Goal: Information Seeking & Learning: Check status

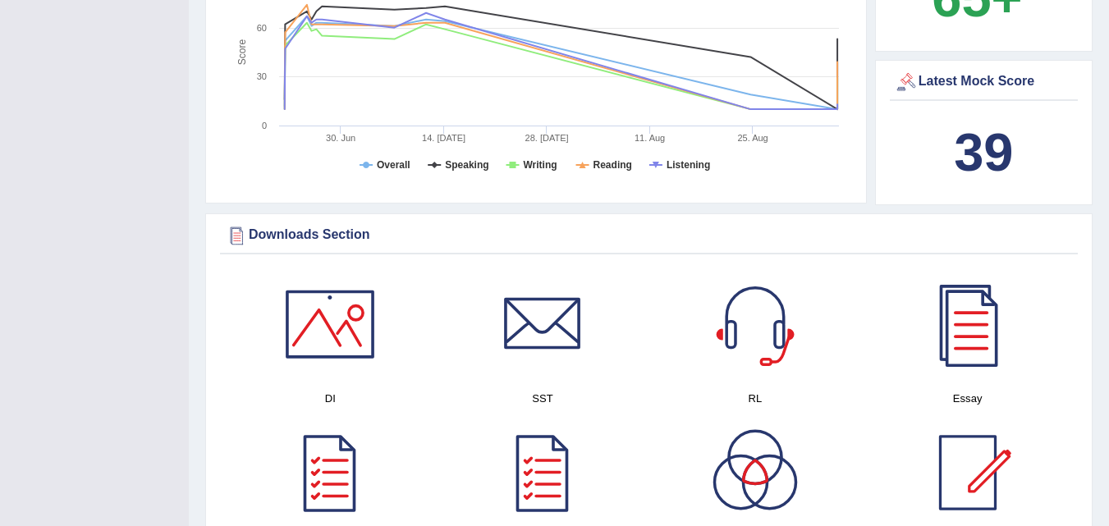
drag, startPoint x: 1092, startPoint y: 160, endPoint x: 1120, endPoint y: 155, distance: 29.1
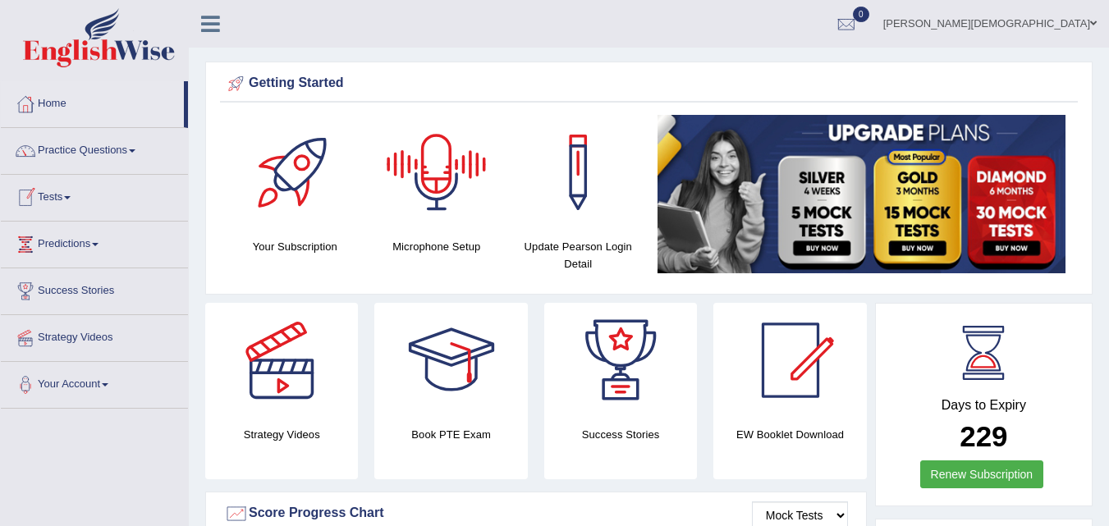
click at [75, 193] on link "Tests" at bounding box center [94, 195] width 187 height 41
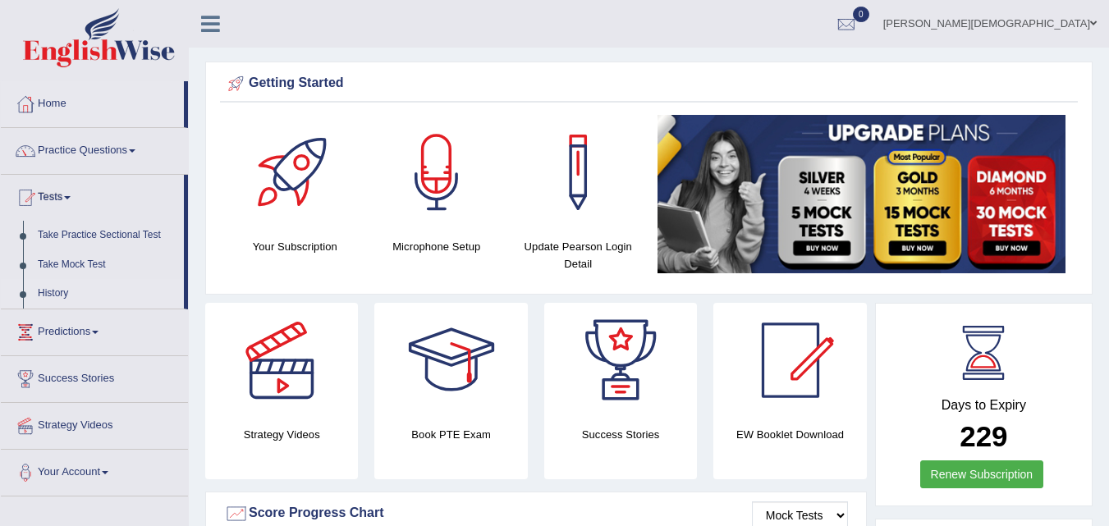
click at [57, 286] on link "History" at bounding box center [106, 294] width 153 height 30
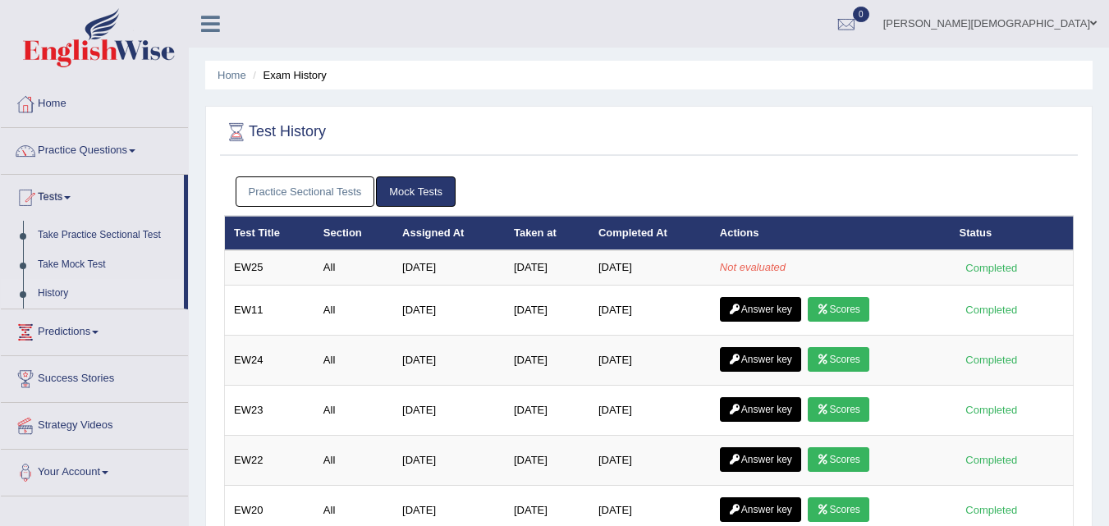
click at [71, 102] on link "Home" at bounding box center [94, 101] width 187 height 41
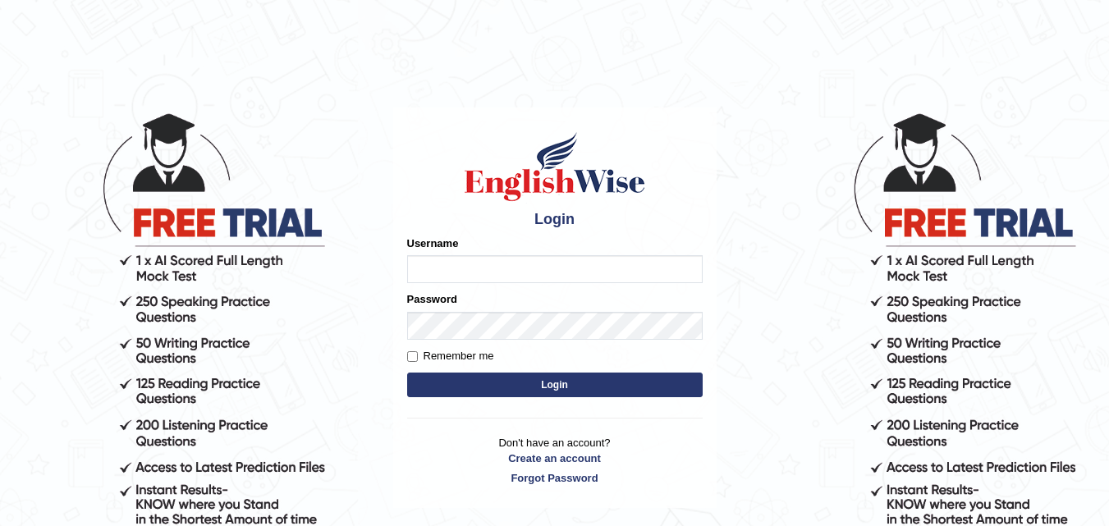
type input "razaislam"
click at [547, 387] on button "Login" at bounding box center [554, 385] width 295 height 25
click at [502, 373] on button "Login" at bounding box center [554, 385] width 295 height 25
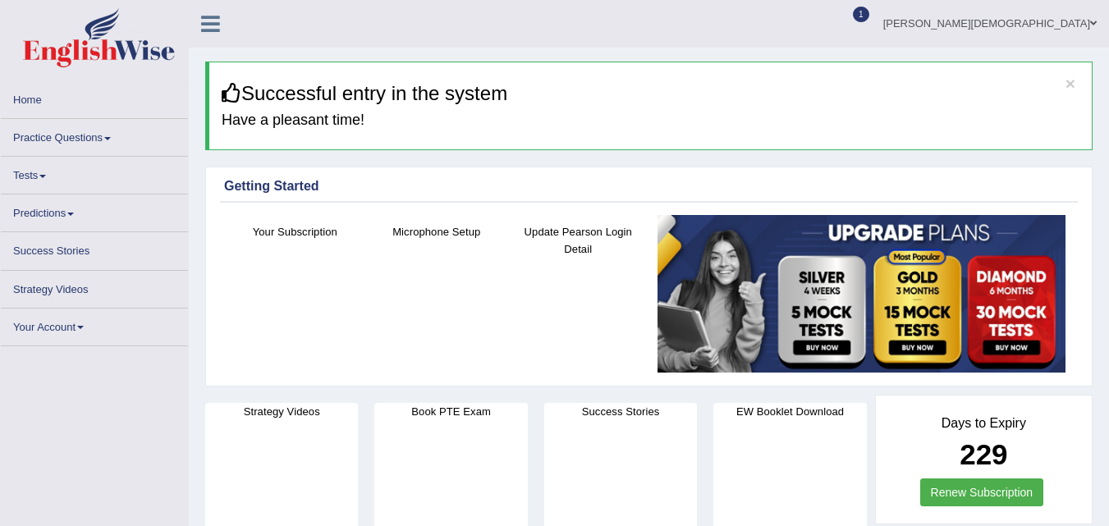
click at [871, 8] on link "1" at bounding box center [858, 8] width 25 height 16
click at [871, 6] on link "1" at bounding box center [858, 8] width 25 height 16
click at [62, 212] on link "Predictions" at bounding box center [94, 211] width 187 height 32
click at [34, 91] on link "Home" at bounding box center [94, 97] width 187 height 32
click at [34, 90] on link "Home" at bounding box center [94, 97] width 187 height 32
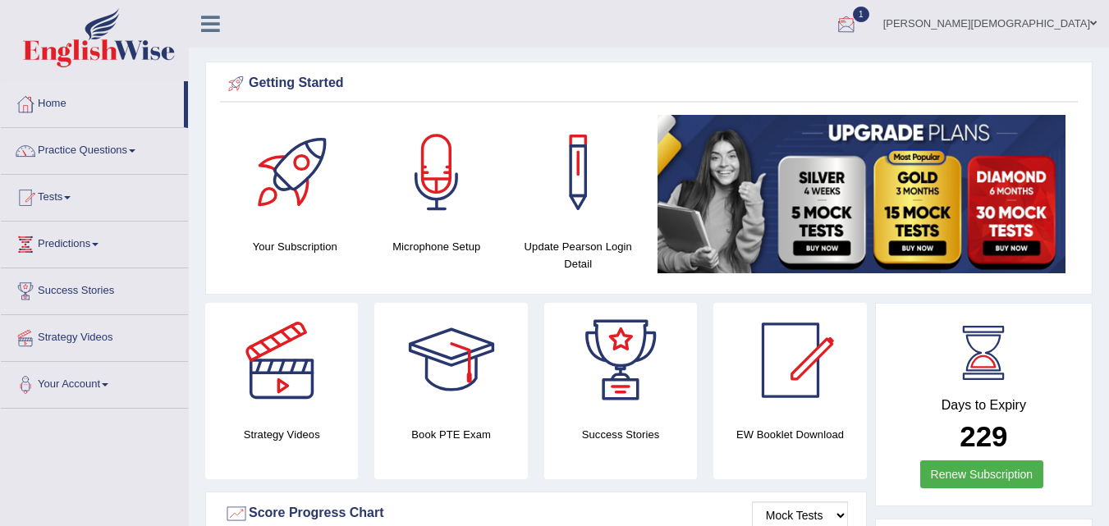
click at [858, 23] on div at bounding box center [846, 24] width 25 height 25
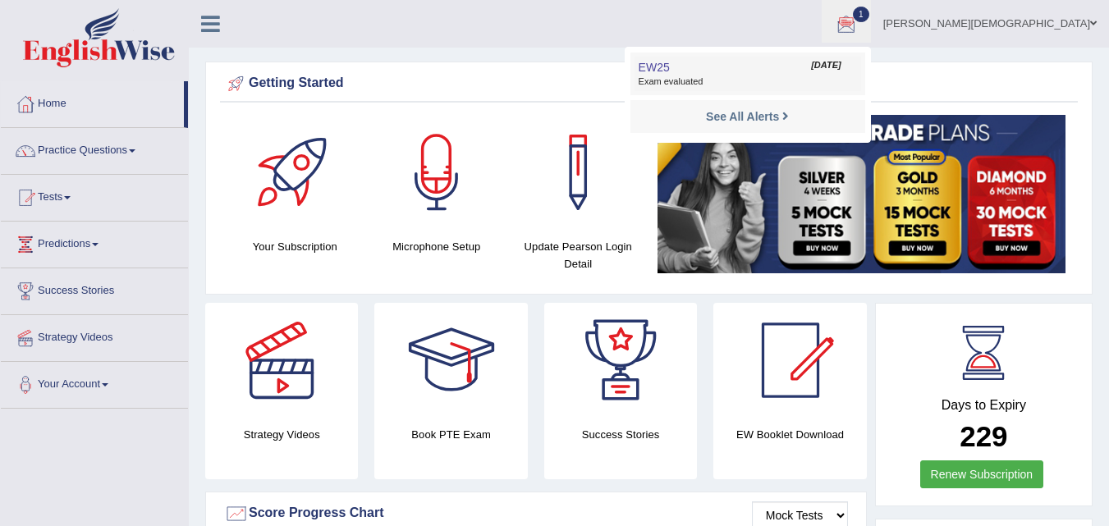
click at [857, 77] on span "Exam evaluated" at bounding box center [748, 82] width 218 height 13
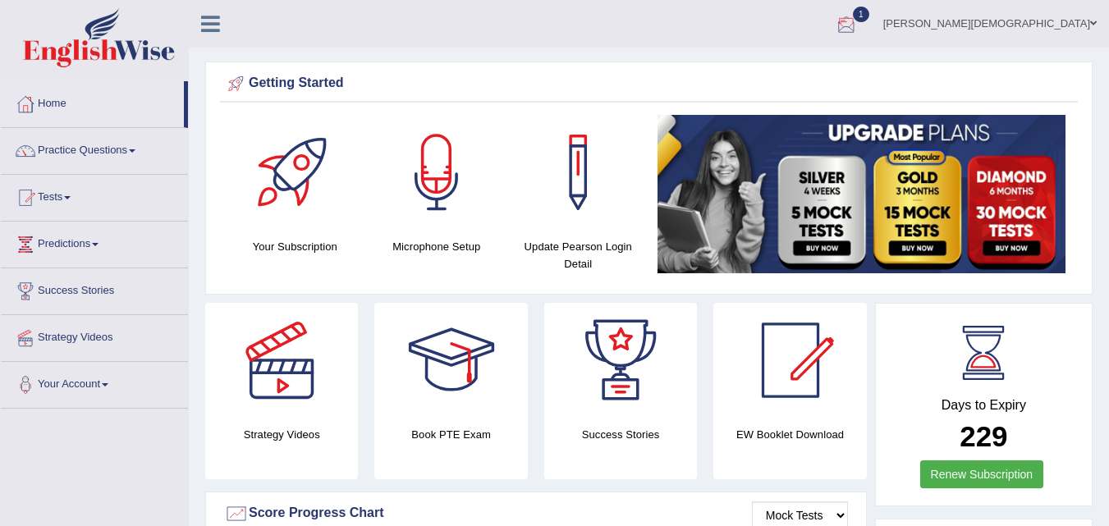
click at [871, 25] on link "1" at bounding box center [846, 21] width 49 height 43
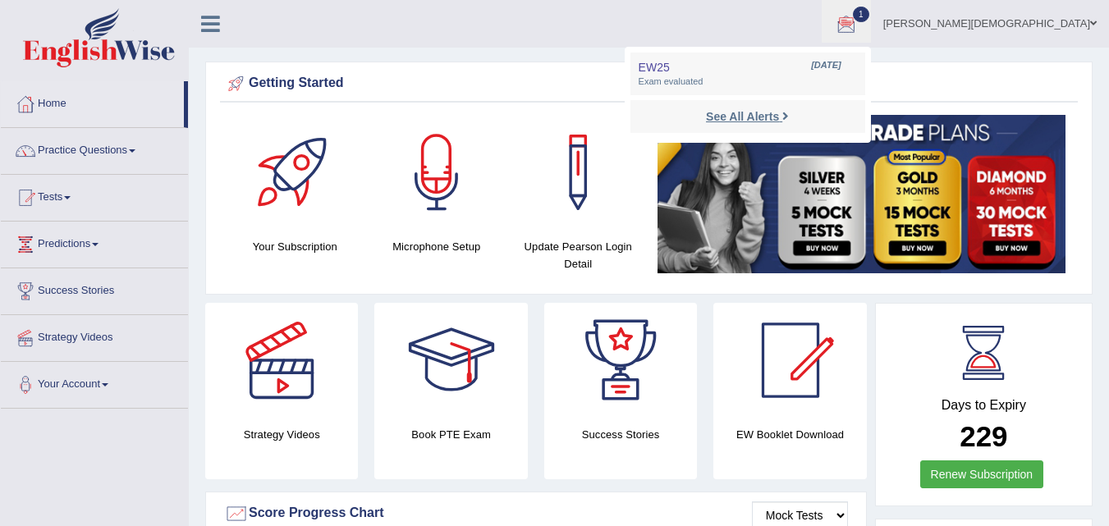
click at [779, 110] on strong "See All Alerts" at bounding box center [742, 116] width 73 height 13
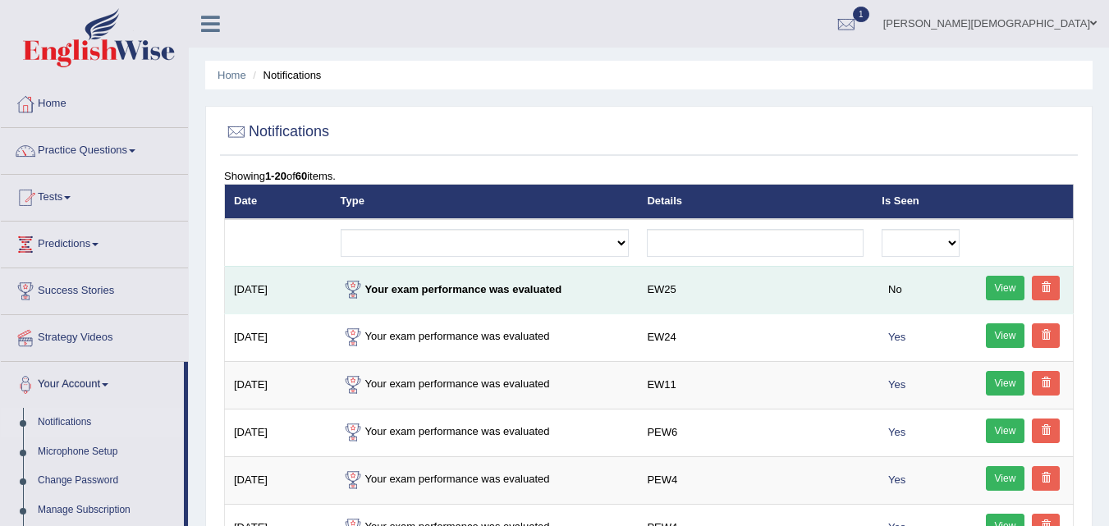
click at [994, 282] on link "View" at bounding box center [1005, 288] width 39 height 25
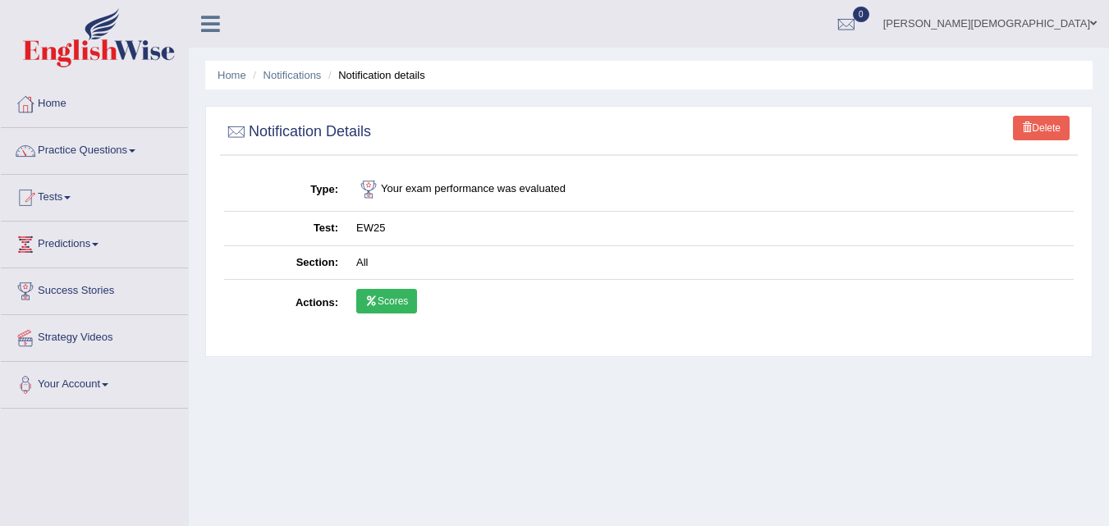
click at [389, 292] on link "Scores" at bounding box center [386, 301] width 61 height 25
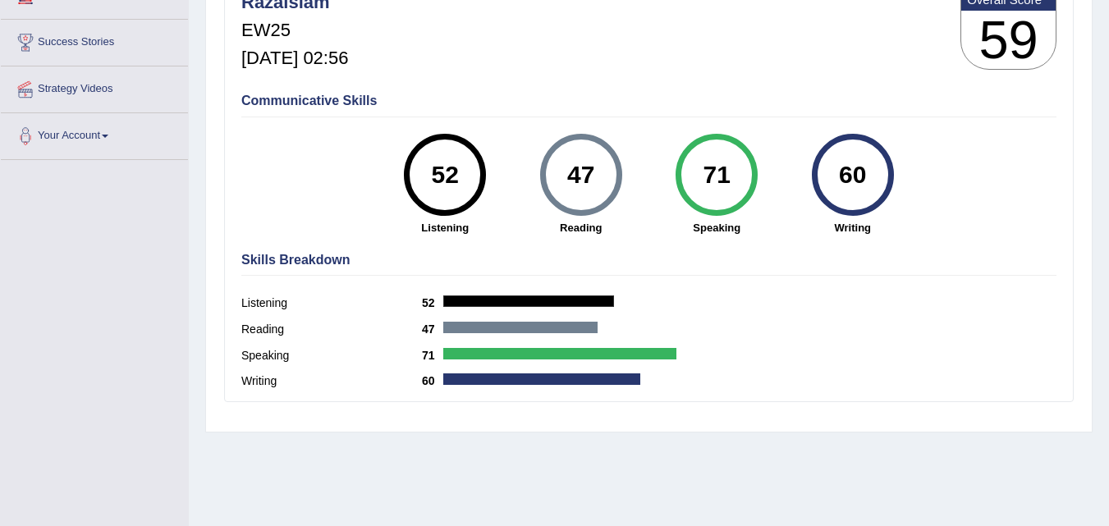
scroll to position [259, 0]
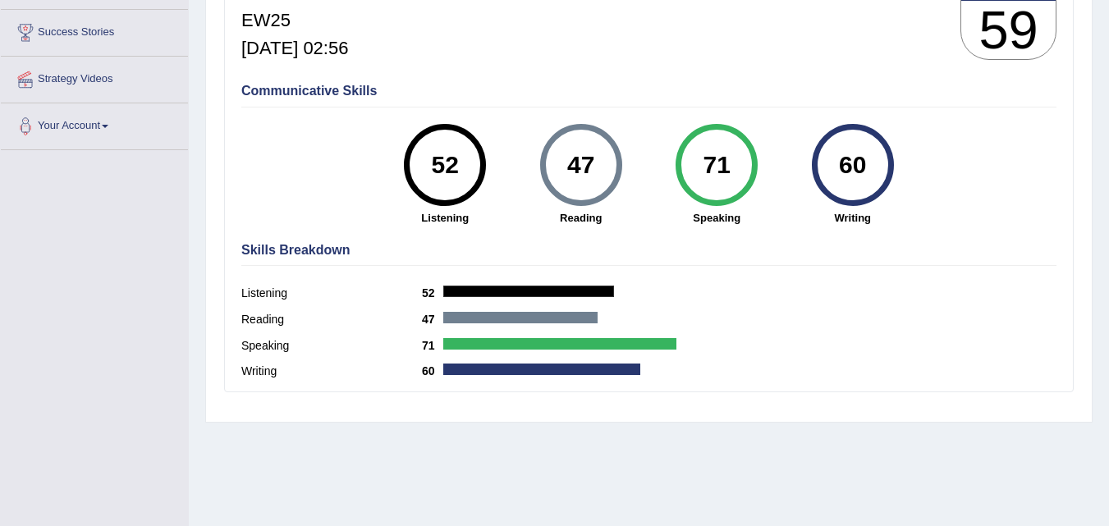
click at [1096, 269] on div "Home History Scores Scores on EW25 All English Wise | EW25 | SCORE REPORT Razai…" at bounding box center [649, 151] width 920 height 821
drag, startPoint x: 1096, startPoint y: 269, endPoint x: 1105, endPoint y: 245, distance: 26.2
click at [1105, 245] on div "Home History Scores Scores on EW25 All English Wise | EW25 | SCORE REPORT Razai…" at bounding box center [649, 151] width 920 height 821
drag, startPoint x: 1119, startPoint y: 193, endPoint x: 1120, endPoint y: 158, distance: 35.3
click at [1109, 159] on html "Toggle navigation Home Practice Questions Speaking Practice Read Aloud Repeat S…" at bounding box center [554, 4] width 1109 height 526
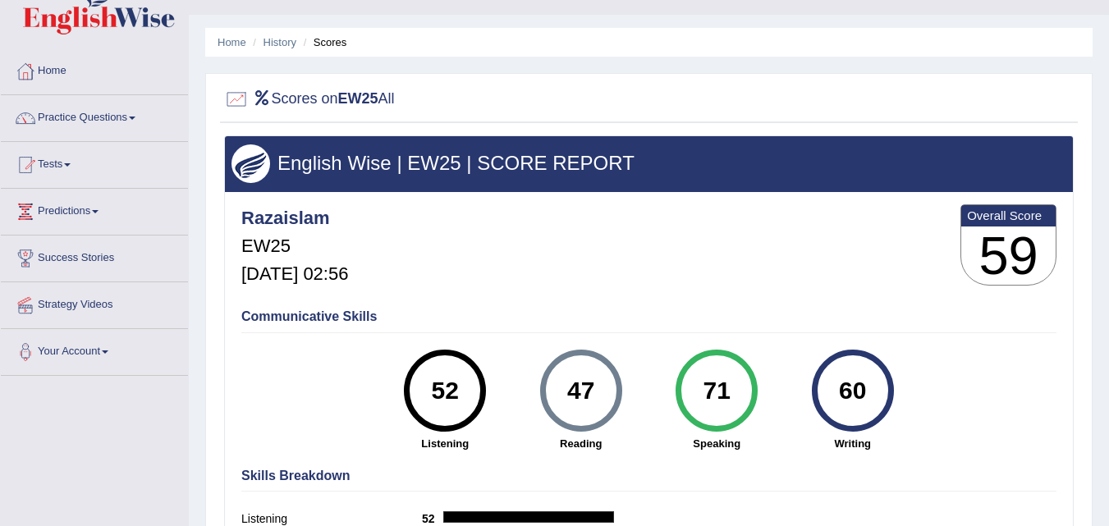
scroll to position [0, 0]
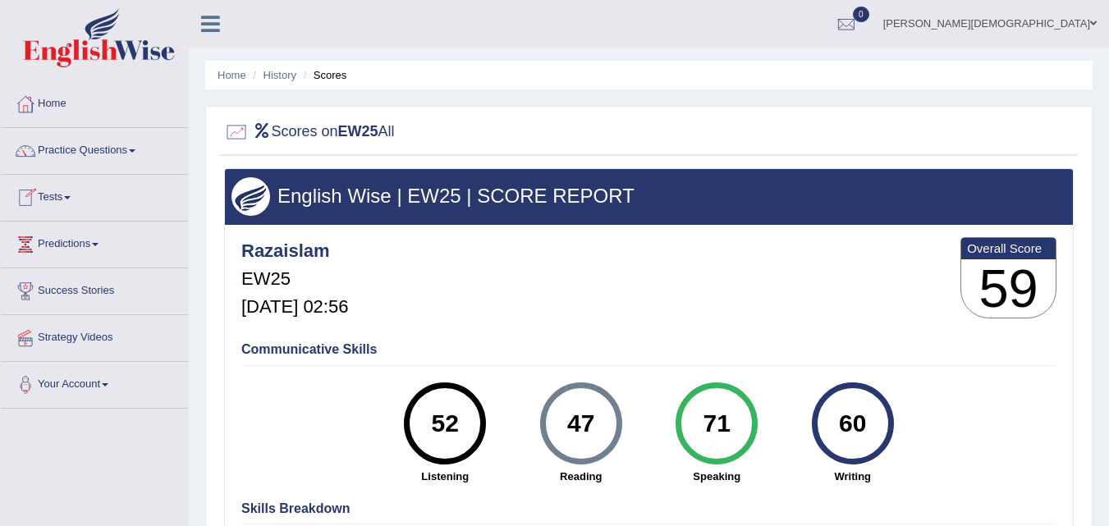
click at [176, 184] on link "Tests" at bounding box center [94, 195] width 187 height 41
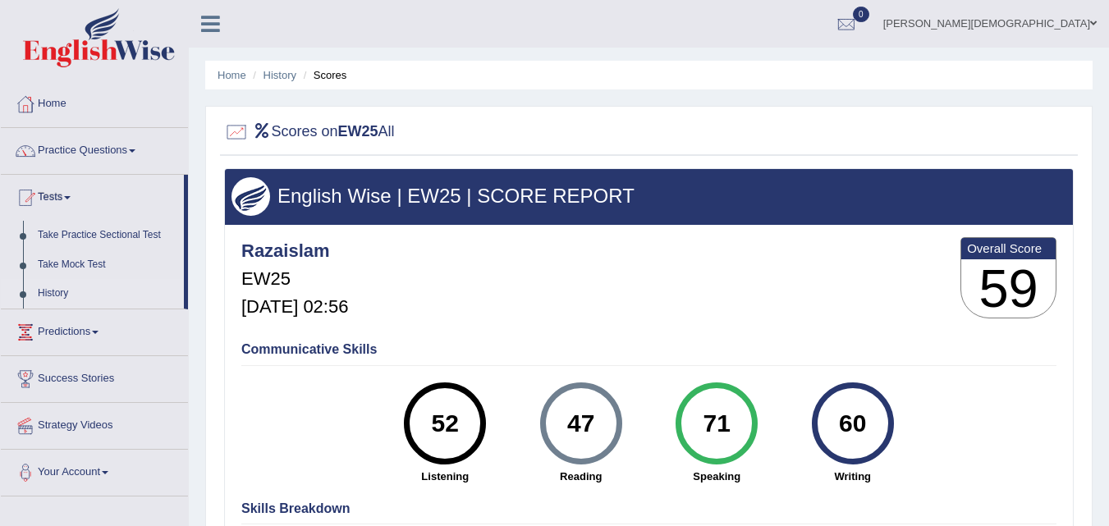
click at [58, 286] on link "History" at bounding box center [106, 294] width 153 height 30
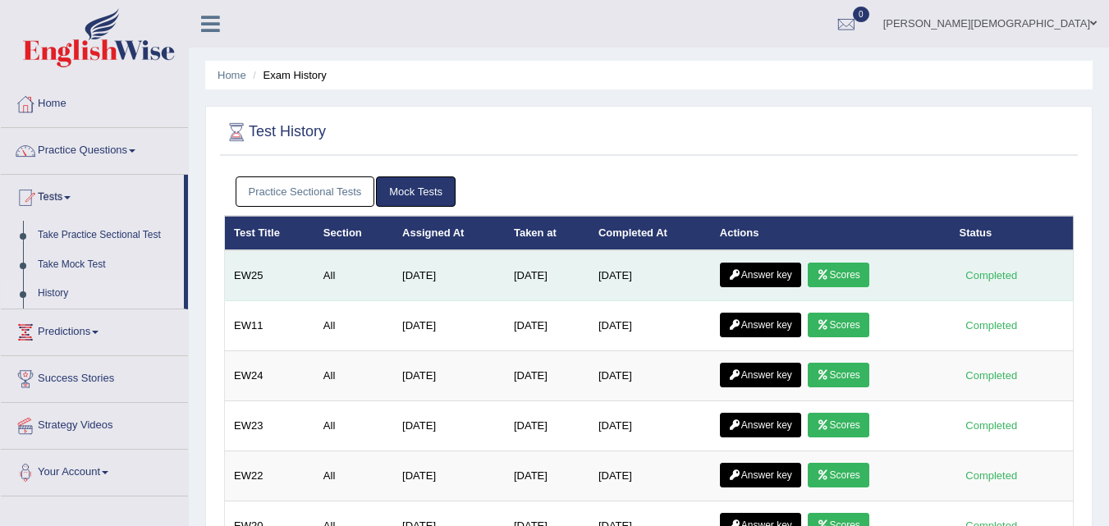
click at [845, 270] on link "Scores" at bounding box center [838, 275] width 61 height 25
click at [762, 268] on link "Answer key" at bounding box center [760, 275] width 81 height 25
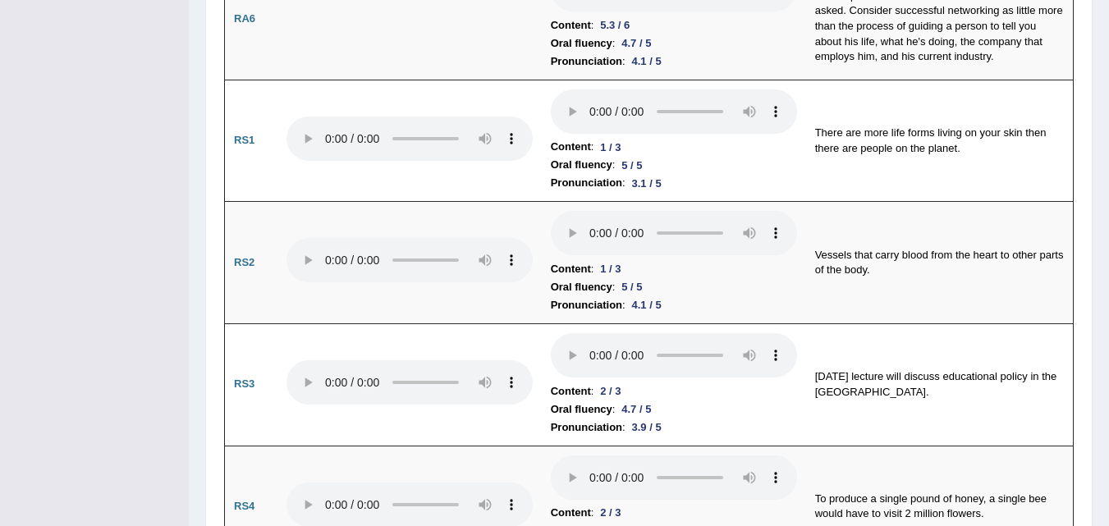
scroll to position [1137, 0]
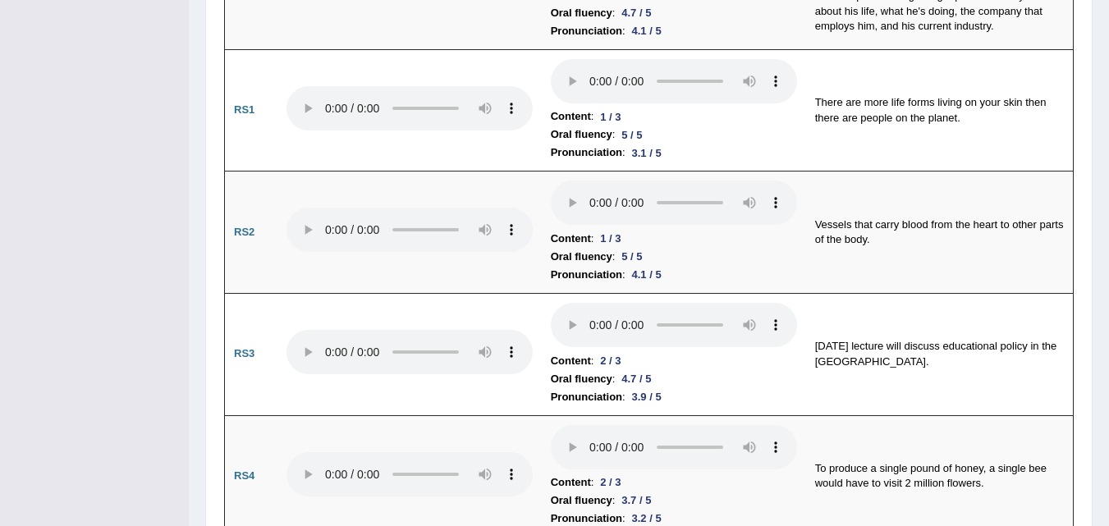
drag, startPoint x: 1116, startPoint y: 43, endPoint x: 1110, endPoint y: 135, distance: 92.1
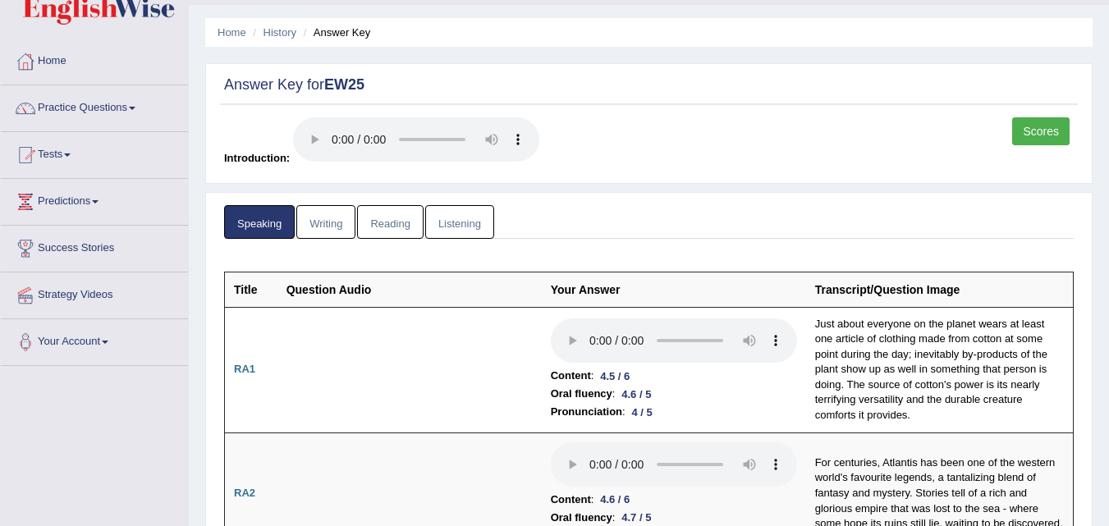
scroll to position [0, 0]
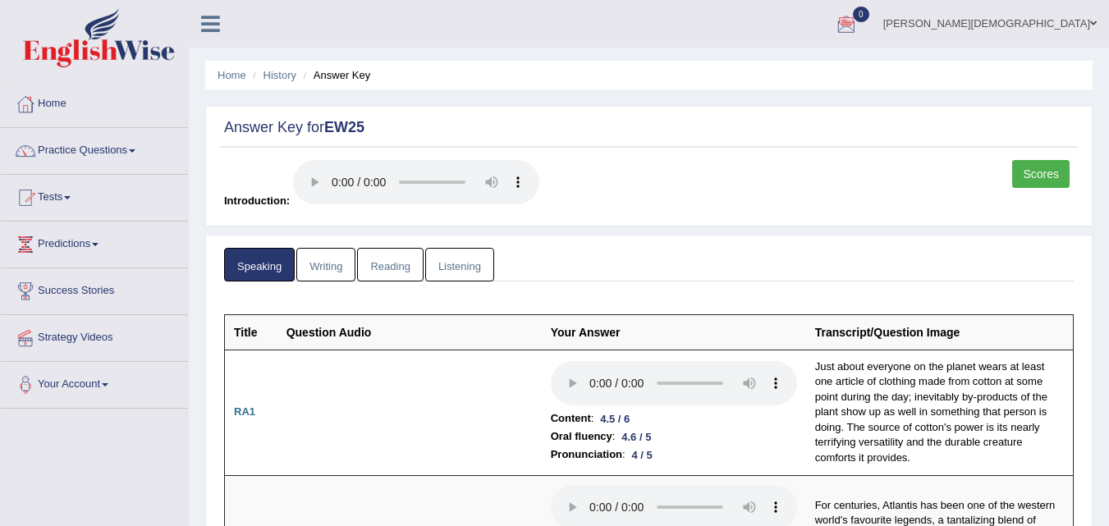
click at [323, 265] on link "Writing" at bounding box center [325, 265] width 59 height 34
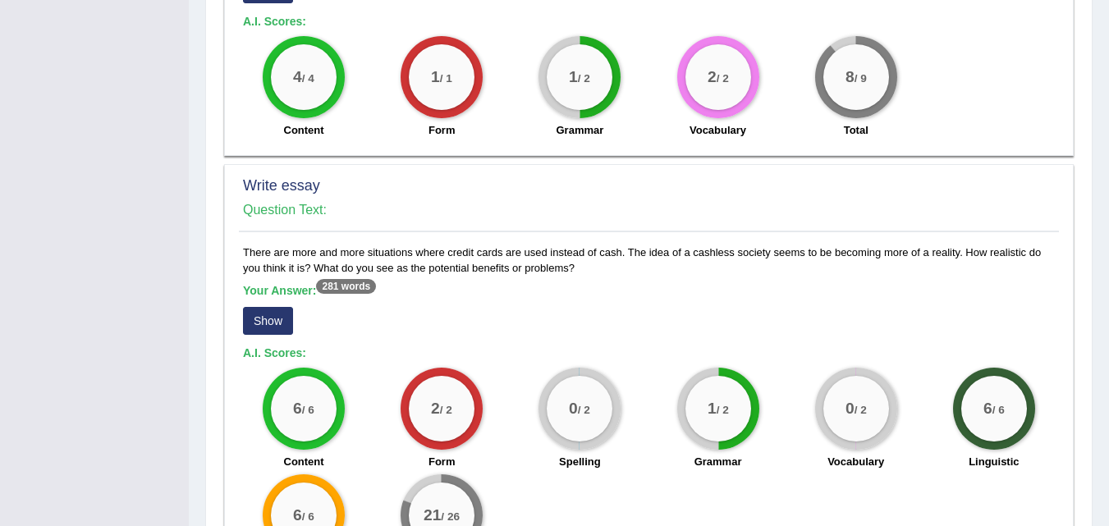
scroll to position [1286, 0]
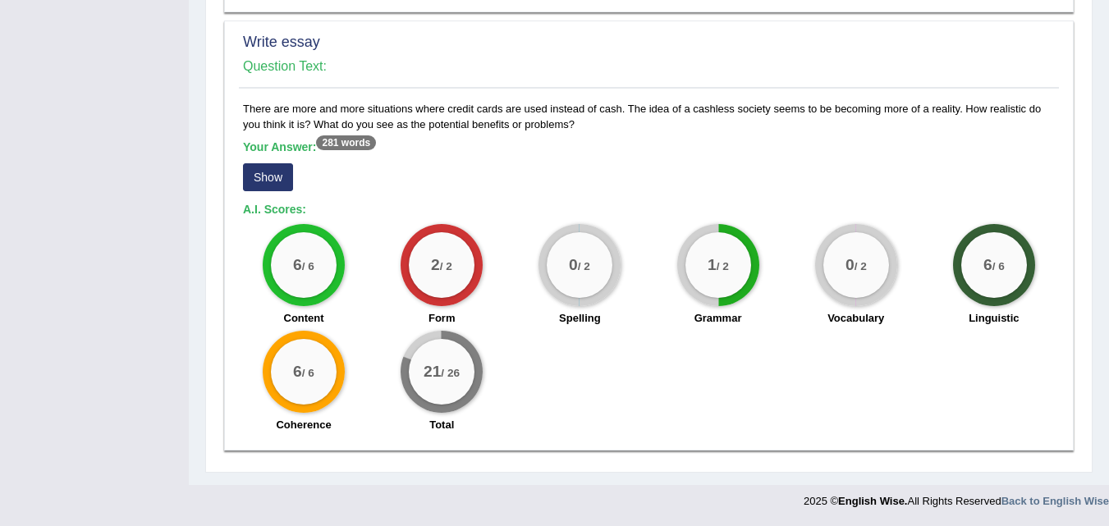
click at [335, 140] on sup "281 words" at bounding box center [346, 142] width 60 height 15
click at [343, 150] on b "Your Answer: 281 words" at bounding box center [309, 146] width 133 height 13
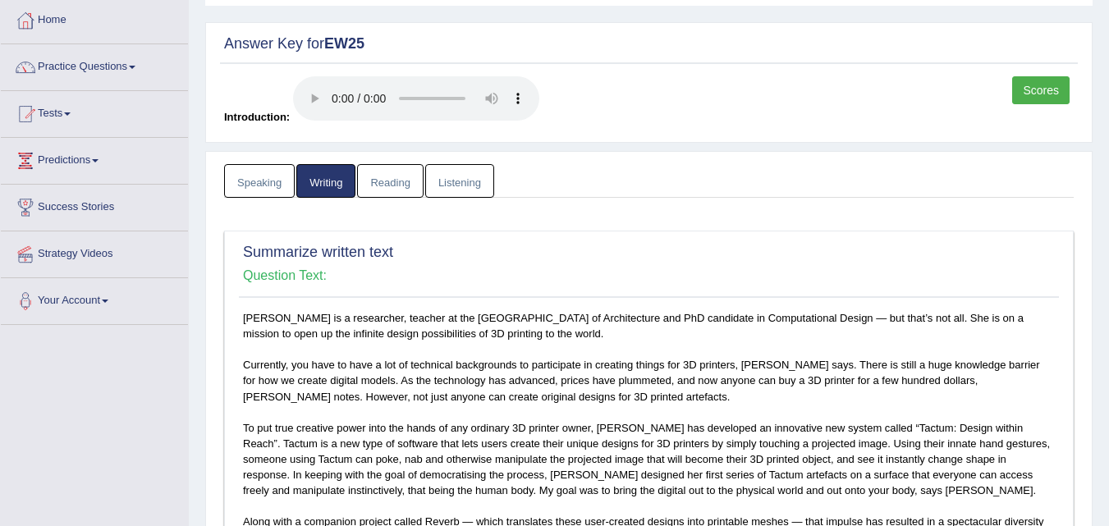
scroll to position [0, 0]
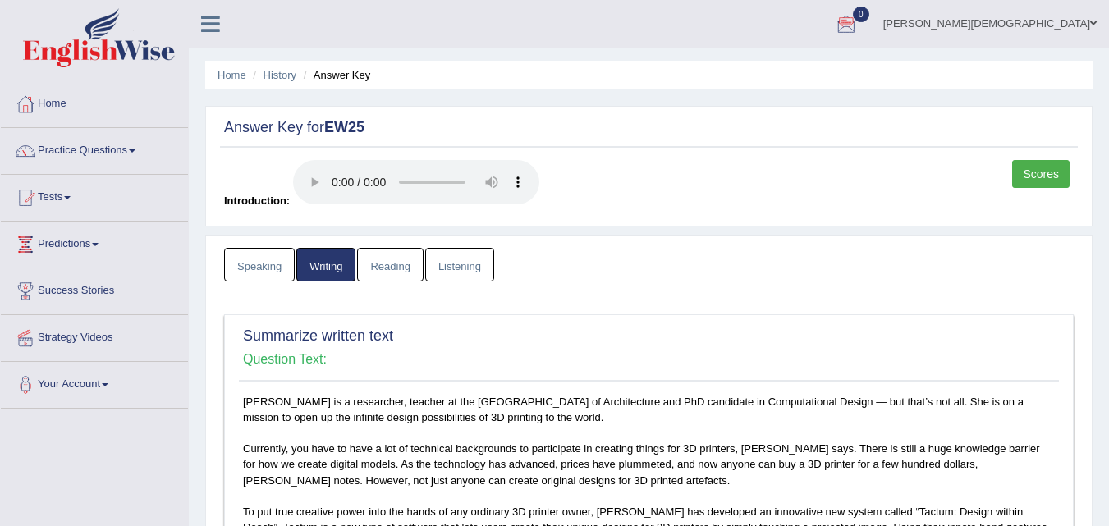
click at [396, 257] on link "Reading" at bounding box center [390, 265] width 66 height 34
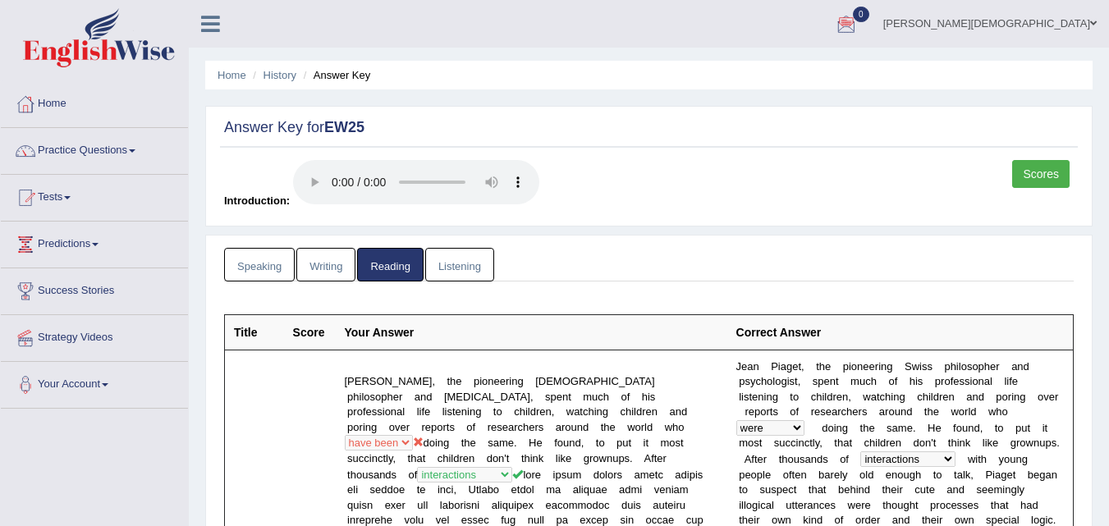
click at [472, 259] on link "Listening" at bounding box center [459, 265] width 69 height 34
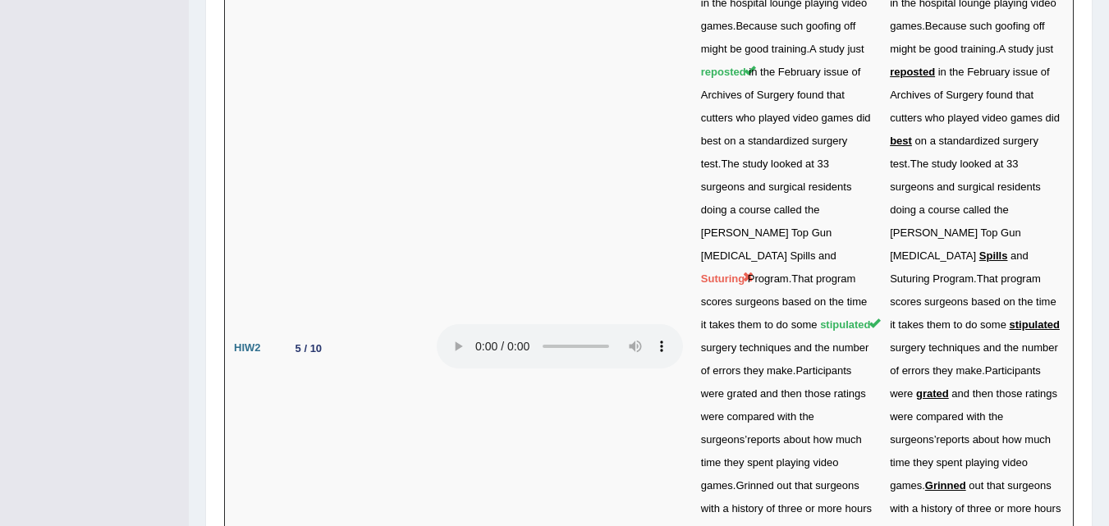
scroll to position [4533, 0]
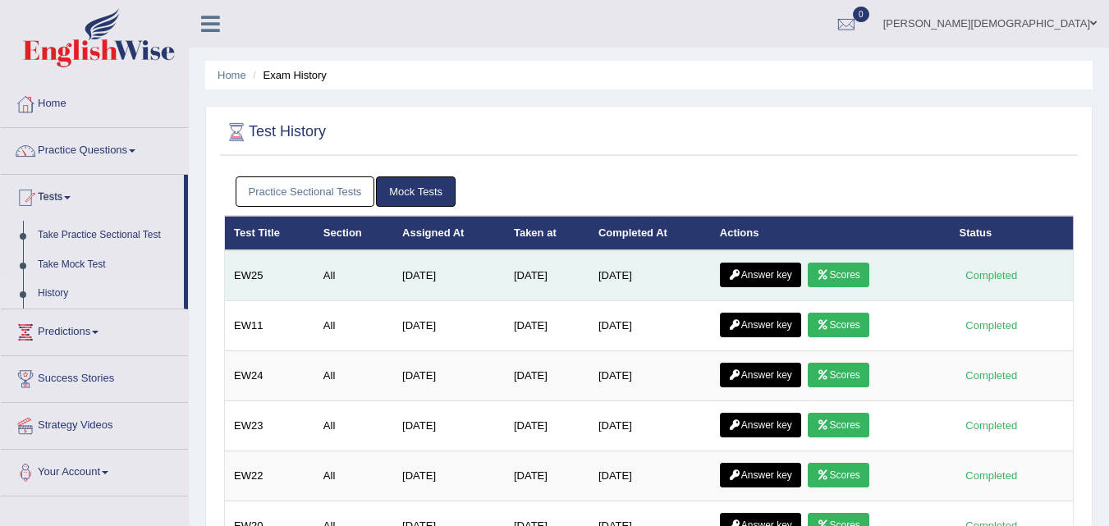
click at [861, 271] on link "Scores" at bounding box center [838, 275] width 61 height 25
